Goal: Find specific page/section: Find specific page/section

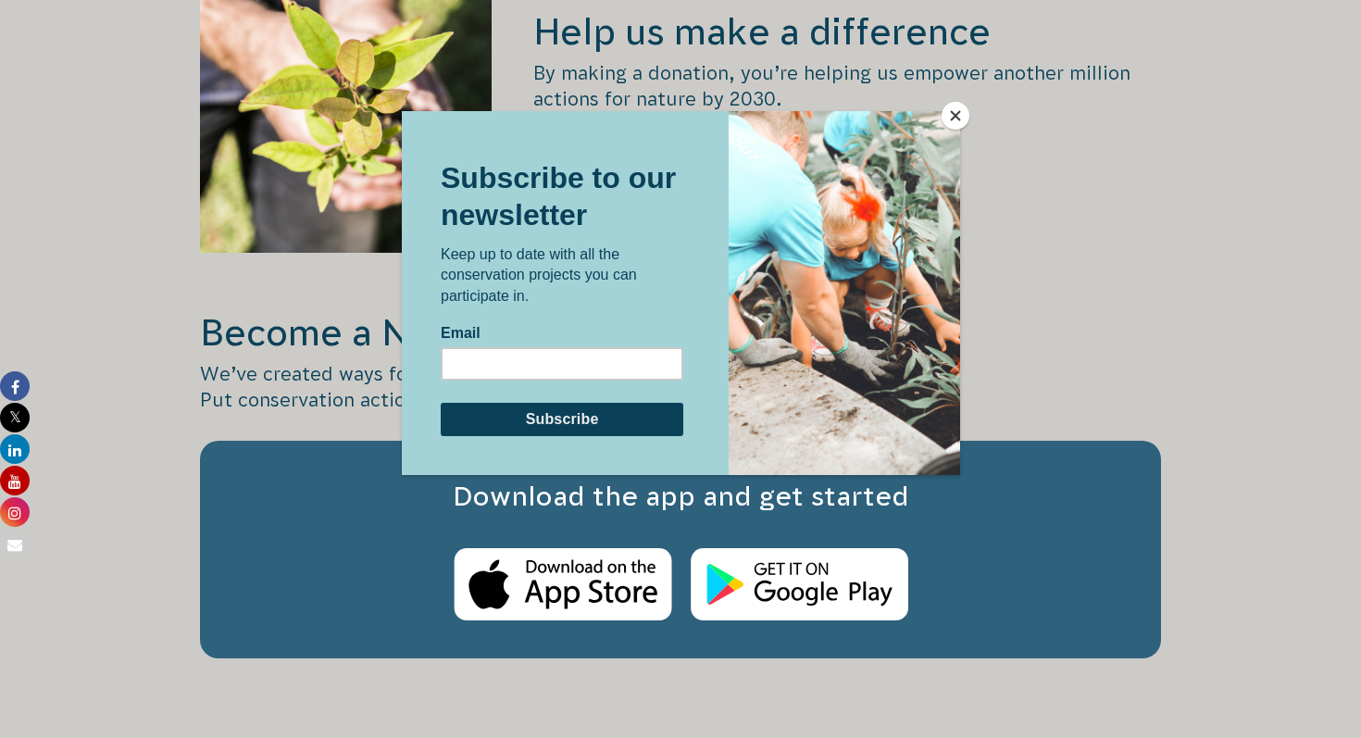
scroll to position [2870, 0]
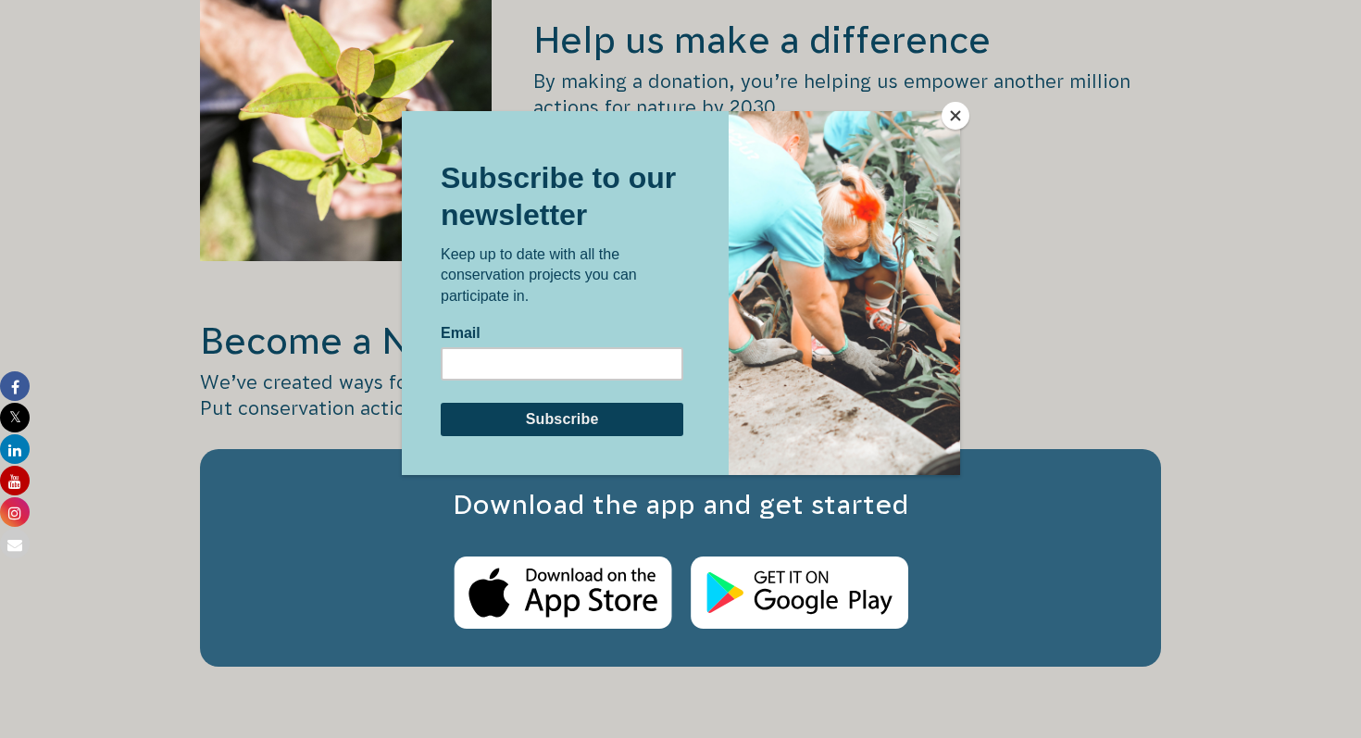
click at [956, 121] on button "Close" at bounding box center [956, 116] width 28 height 28
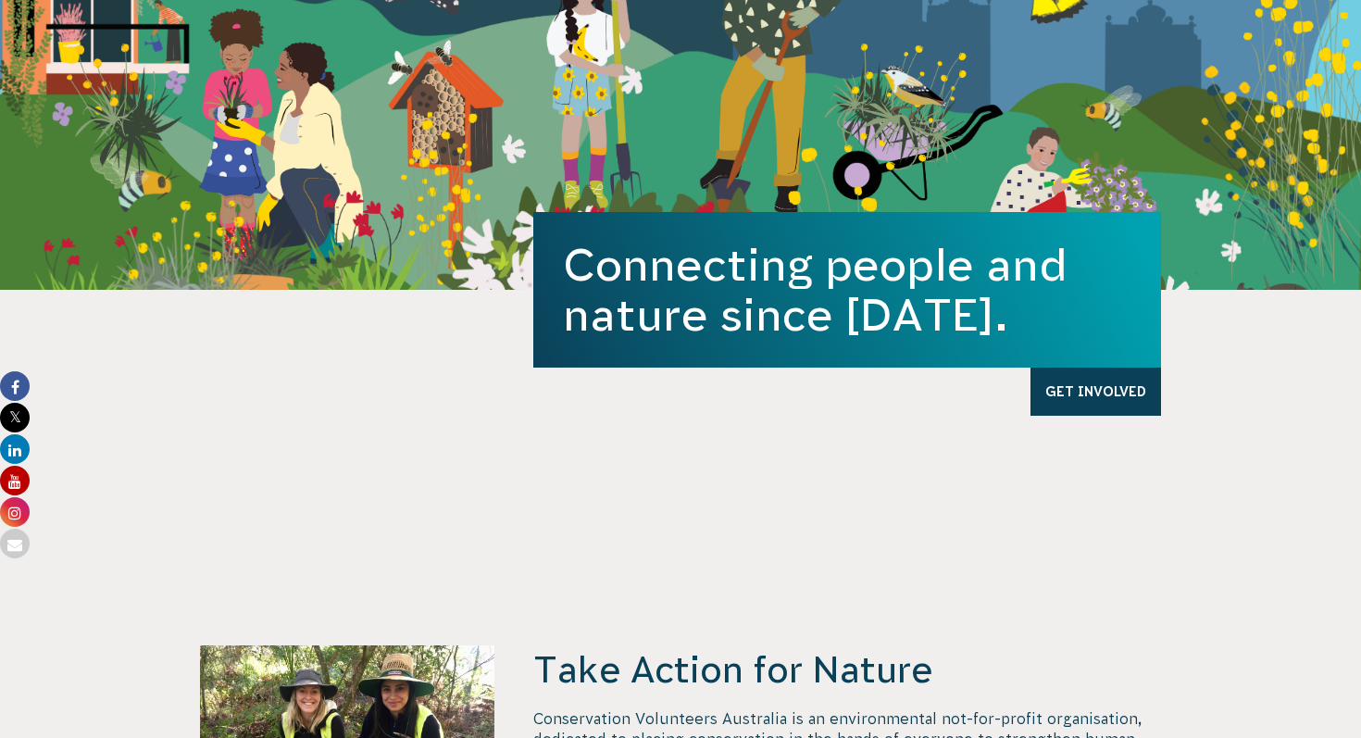
scroll to position [0, 0]
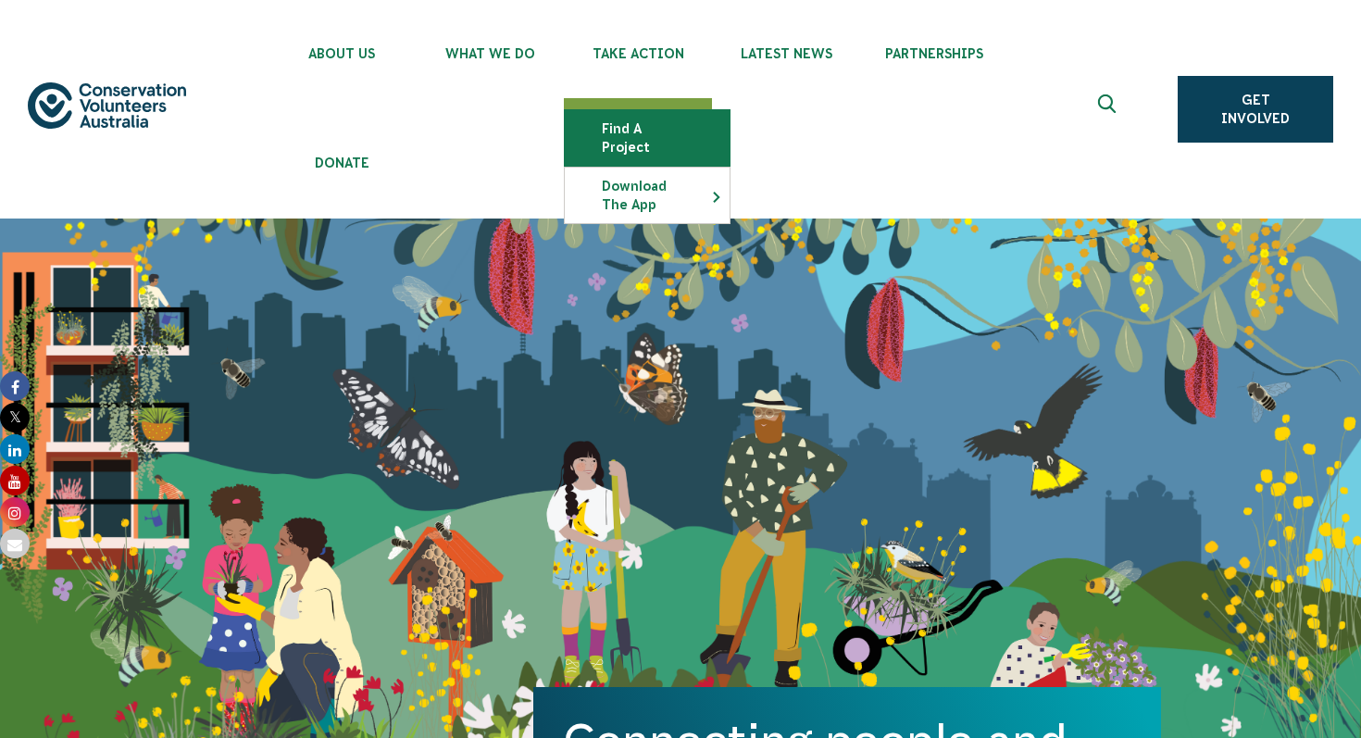
click at [611, 137] on link "Find a project" at bounding box center [647, 138] width 165 height 56
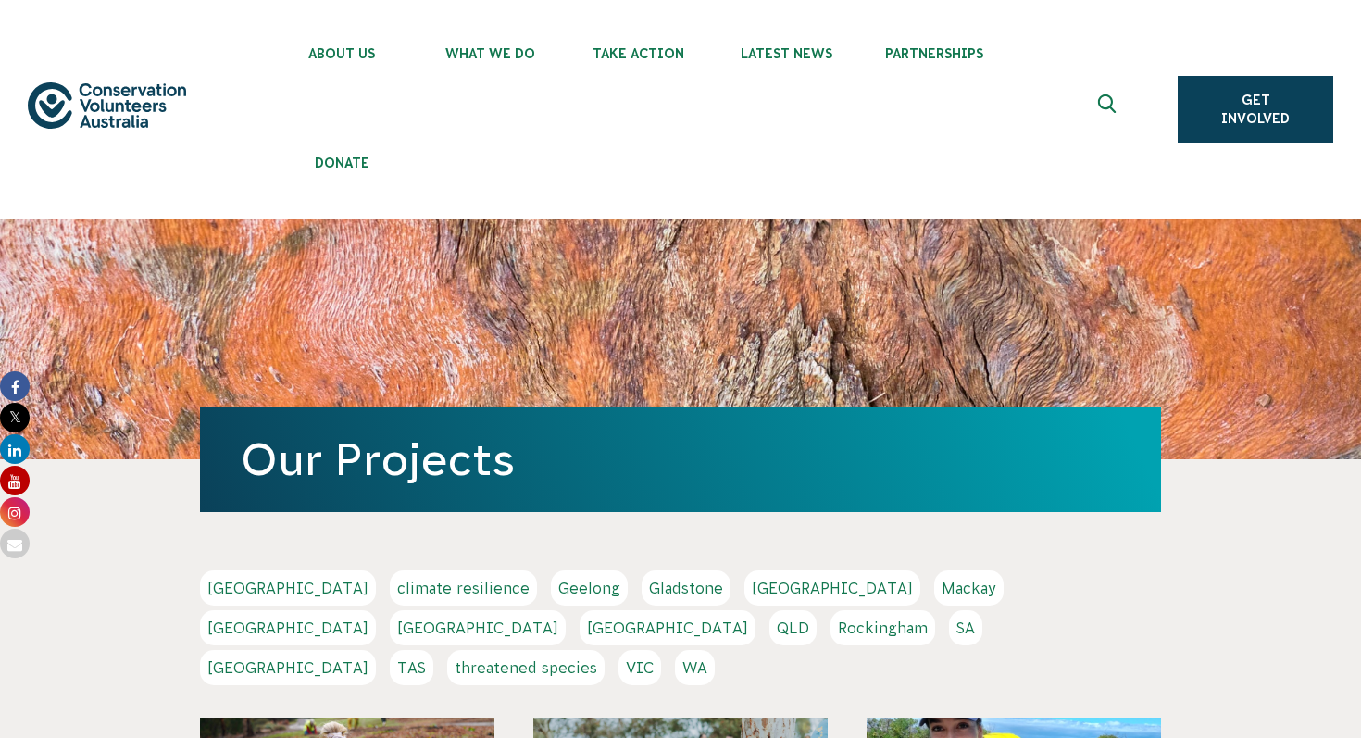
click at [661, 650] on link "VIC" at bounding box center [640, 667] width 43 height 35
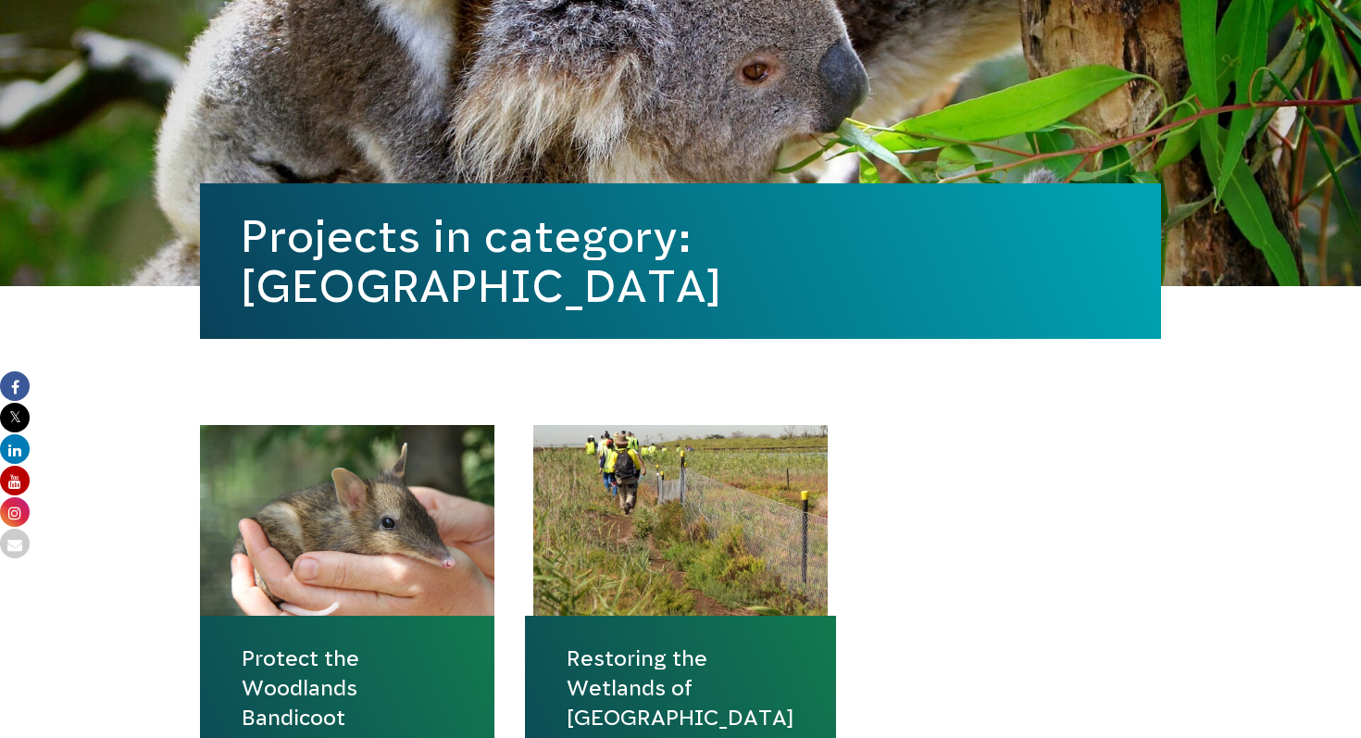
scroll to position [646, 0]
